Goal: Information Seeking & Learning: Learn about a topic

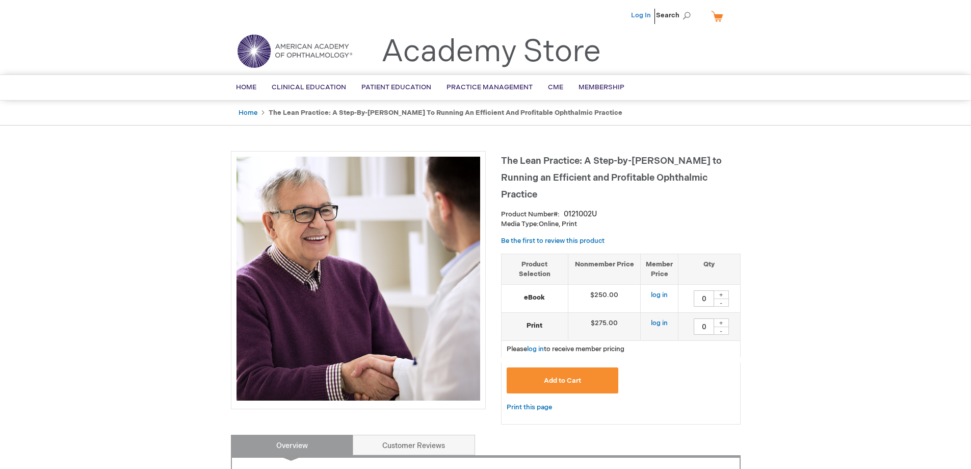
click at [639, 15] on link "Log In" at bounding box center [641, 15] width 20 height 8
click at [248, 86] on span "Home" at bounding box center [246, 87] width 20 height 8
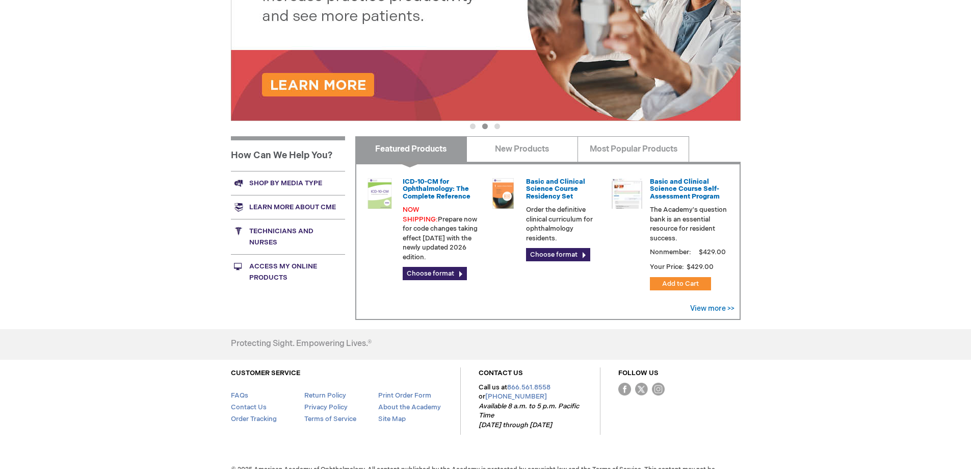
scroll to position [298, 0]
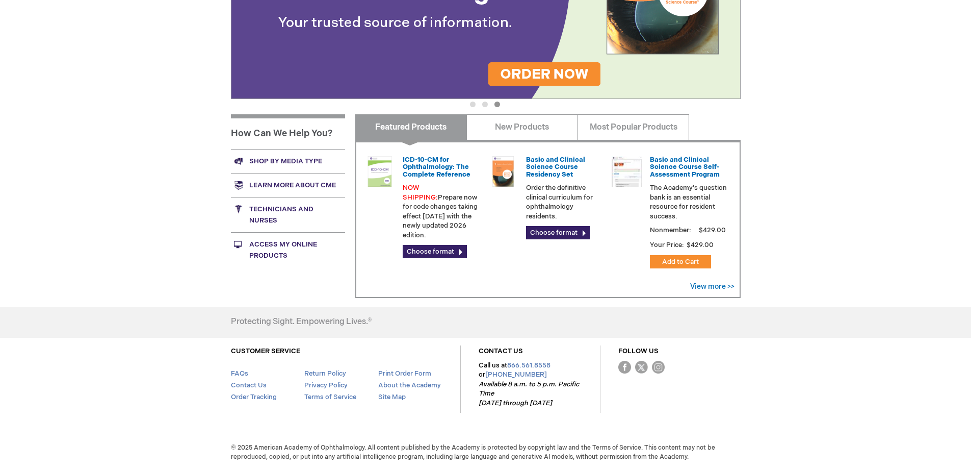
click at [315, 183] on link "Learn more about CME" at bounding box center [288, 185] width 114 height 24
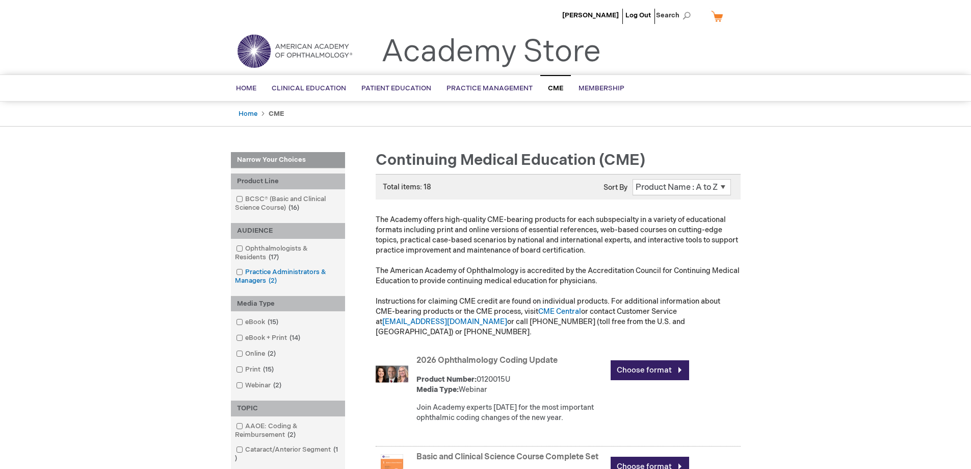
click at [245, 273] on span at bounding box center [245, 272] width 0 height 8
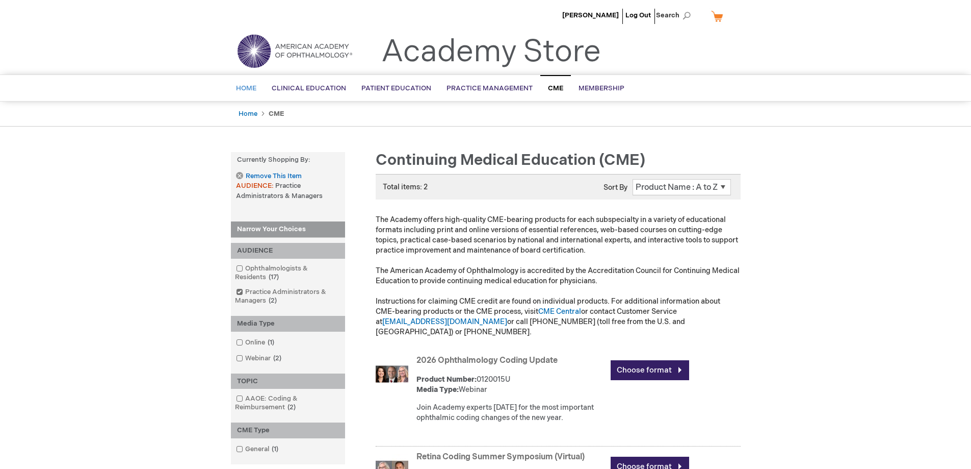
click at [247, 87] on span "Home" at bounding box center [246, 88] width 20 height 8
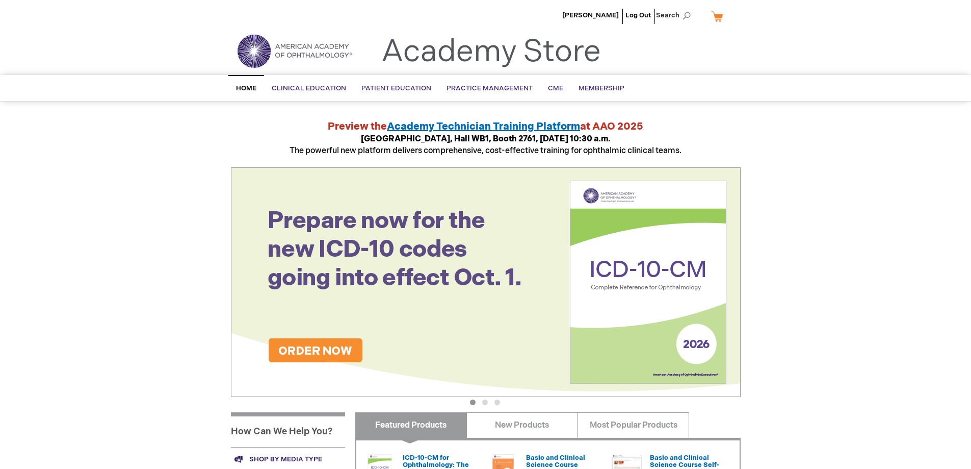
click at [253, 51] on img at bounding box center [295, 51] width 122 height 37
